Goal: Task Accomplishment & Management: Complete application form

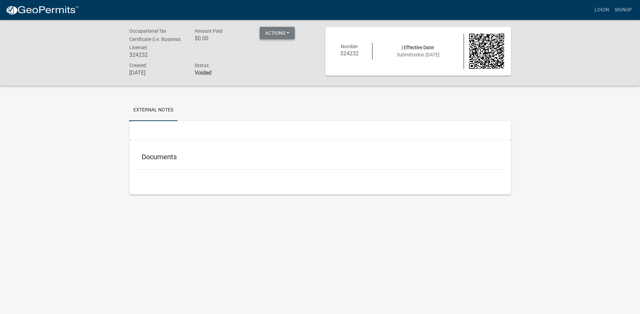
click at [288, 32] on button "Actions" at bounding box center [277, 33] width 35 height 12
click at [608, 8] on link "Login" at bounding box center [602, 9] width 20 height 13
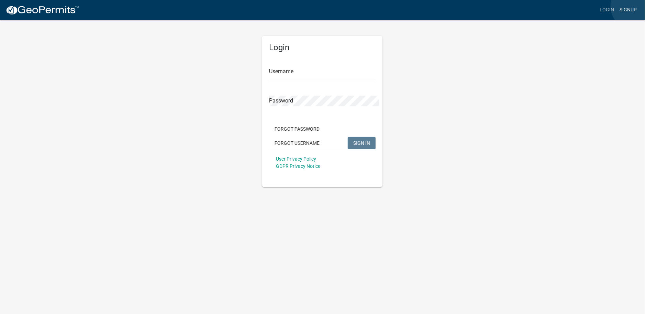
click at [634, 6] on link "Signup" at bounding box center [628, 9] width 23 height 13
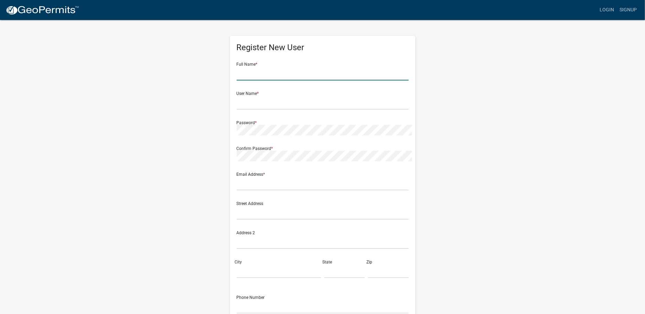
click at [254, 66] on input "text" at bounding box center [323, 73] width 172 height 14
click at [263, 66] on input "text" at bounding box center [323, 73] width 172 height 14
click at [265, 66] on input "[PERSON_NAME]" at bounding box center [323, 73] width 172 height 14
type input "[PERSON_NAME]"
click at [264, 176] on input "text" at bounding box center [323, 183] width 172 height 14
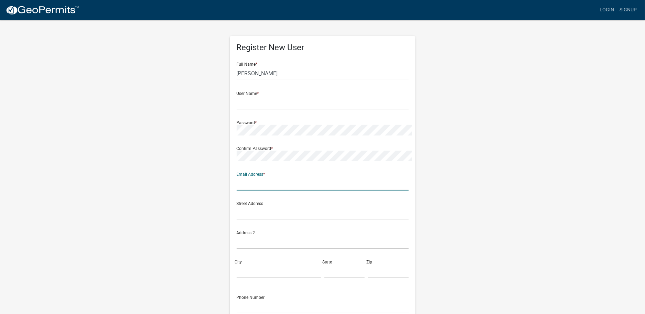
paste input "[EMAIL_ADDRESS][DOMAIN_NAME]"
type input "[EMAIL_ADDRESS][DOMAIN_NAME]"
click at [272, 96] on input "text" at bounding box center [323, 103] width 172 height 14
drag, startPoint x: 198, startPoint y: 111, endPoint x: 225, endPoint y: 103, distance: 28.3
click at [198, 111] on div "Register New User Full Name * [PERSON_NAME] User Name * Cititrends Password * C…" at bounding box center [323, 199] width 392 height 361
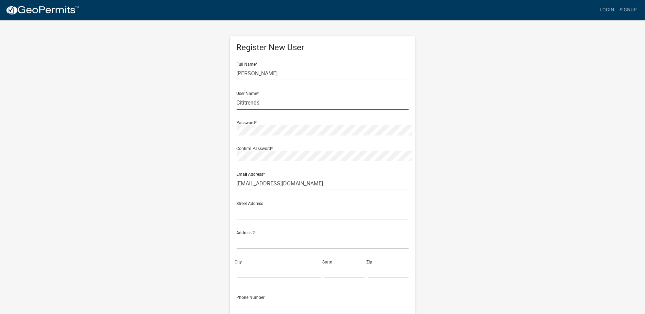
click at [261, 96] on input "Cititrends" at bounding box center [323, 103] width 172 height 14
click at [265, 96] on input "Cititrends" at bounding box center [323, 103] width 172 height 14
type input "Cititrends826"
drag, startPoint x: 262, startPoint y: 83, endPoint x: 222, endPoint y: 81, distance: 40.6
click at [222, 81] on div "Register New User Full Name * [PERSON_NAME] User Name * Cititrends826 Password …" at bounding box center [323, 199] width 392 height 361
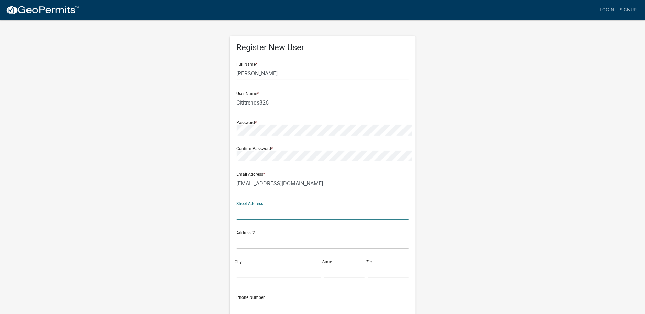
click at [264, 206] on input "text" at bounding box center [323, 213] width 172 height 14
type input "[STREET_ADDRESS]"
type input "Wilmington"
type input "DE"
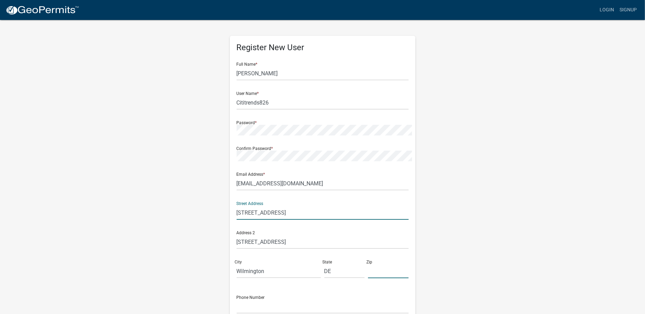
type input "19808"
type input "[PHONE_NUMBER]"
click at [280, 206] on input "[STREET_ADDRESS]" at bounding box center [323, 213] width 172 height 14
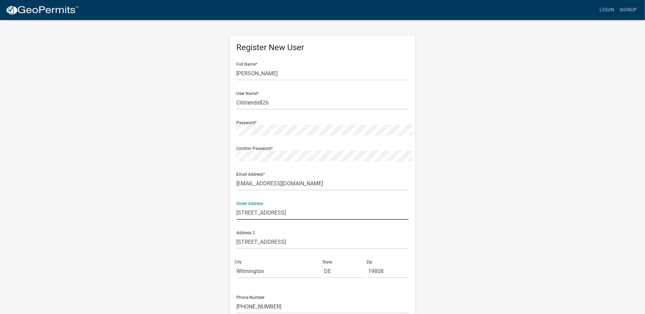
paste input "[STREET_ADDRESS]"
type input "[STREET_ADDRESS]"
click at [281, 235] on input "[STREET_ADDRESS]" at bounding box center [323, 242] width 172 height 14
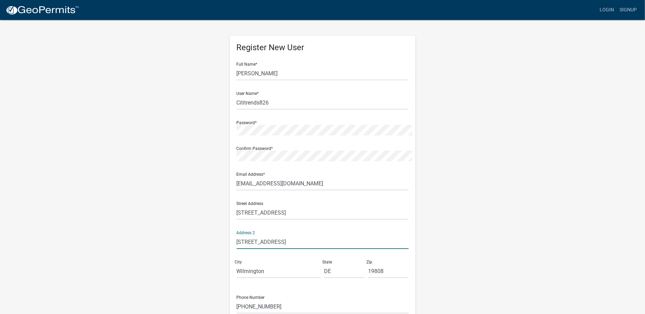
paste input "Suite 200"
type input "Suite 200"
drag, startPoint x: 281, startPoint y: 214, endPoint x: 182, endPoint y: 215, distance: 99.4
click at [182, 215] on div "Register New User Full Name * [PERSON_NAME] User Name * Cititrends826 Password …" at bounding box center [323, 199] width 392 height 361
type input "Savannah"
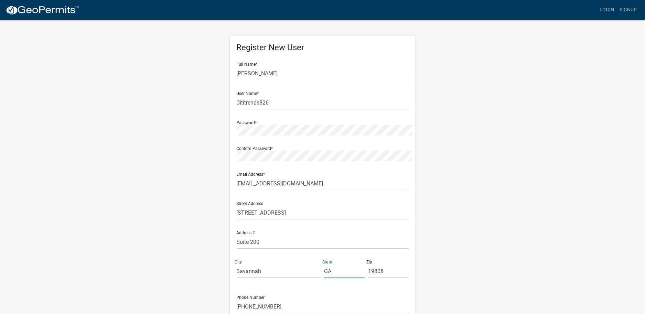
type input "GA"
type input "31405"
drag, startPoint x: 271, startPoint y: 239, endPoint x: 175, endPoint y: 239, distance: 95.3
click at [175, 239] on div "Register New User Full Name * [PERSON_NAME] User Name * Cititrends826 Password …" at bounding box center [323, 199] width 392 height 361
type input "9122361561"
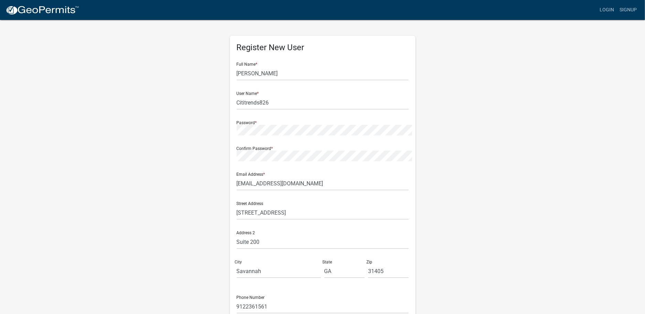
click at [185, 234] on div "Register New User Full Name * [PERSON_NAME] User Name * Cititrends826 Password …" at bounding box center [323, 199] width 392 height 361
